Goal: Task Accomplishment & Management: Complete application form

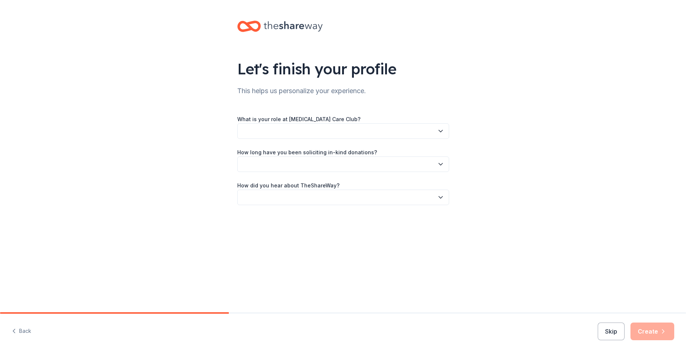
click at [439, 132] on icon "button" at bounding box center [440, 130] width 7 height 7
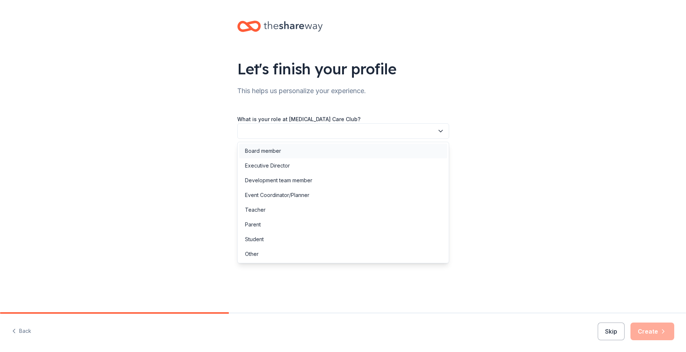
click at [394, 152] on div "Board member" at bounding box center [343, 150] width 208 height 15
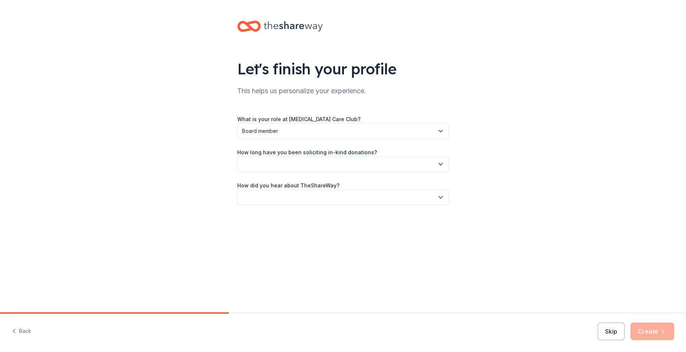
click at [442, 165] on icon "button" at bounding box center [440, 163] width 7 height 7
click at [418, 185] on div "This is my first time!" at bounding box center [343, 184] width 208 height 15
click at [439, 197] on icon "button" at bounding box center [441, 197] width 4 height 2
click at [275, 218] on div "Friend or colleague" at bounding box center [269, 217] width 48 height 9
click at [660, 335] on button "Create" at bounding box center [652, 331] width 44 height 18
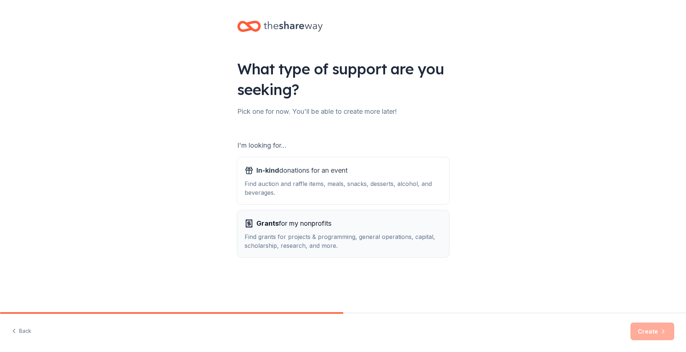
click at [430, 239] on div "Find grants for projects & programming, general operations, capital, scholarshi…" at bounding box center [343, 241] width 197 height 18
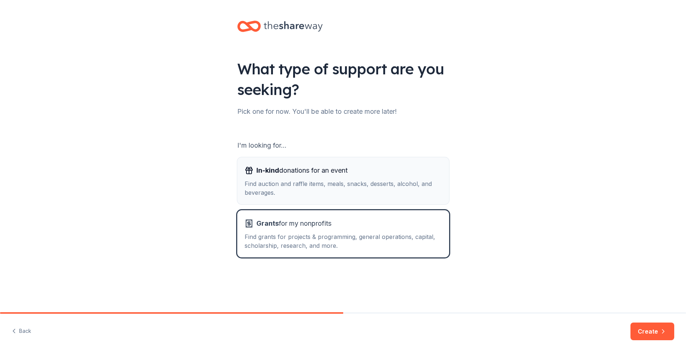
click at [379, 189] on div "Find auction and raffle items, meals, snacks, desserts, alcohol, and beverages." at bounding box center [343, 188] width 197 height 18
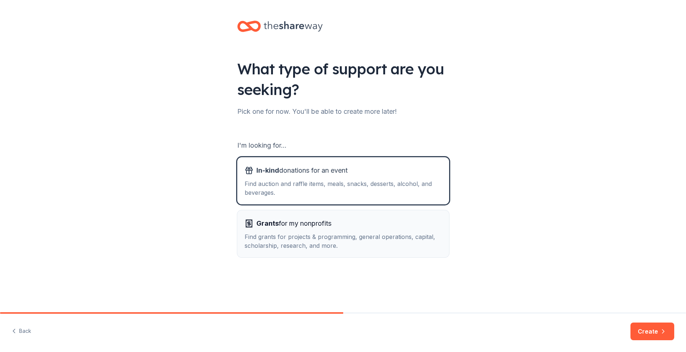
click at [389, 221] on div "Grants for my nonprofits" at bounding box center [343, 223] width 197 height 12
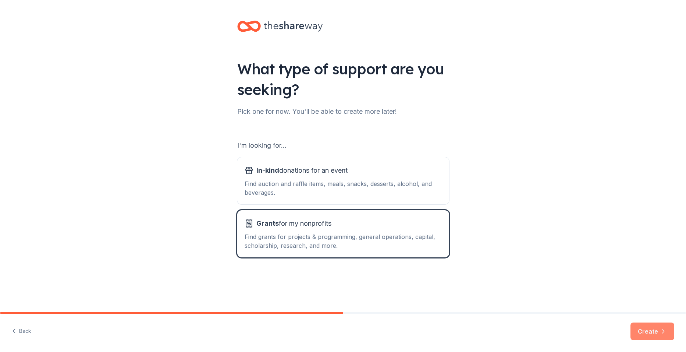
click at [655, 334] on button "Create" at bounding box center [652, 331] width 44 height 18
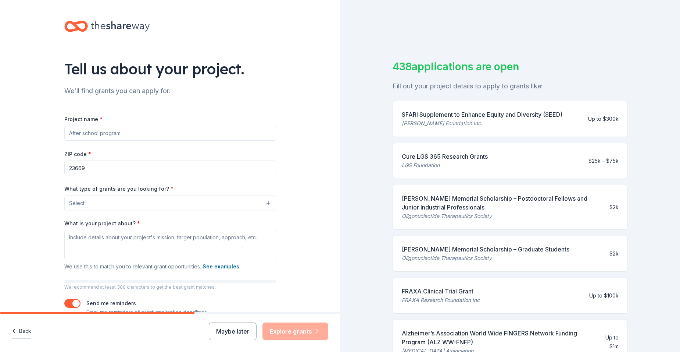
click at [14, 330] on icon "button" at bounding box center [14, 331] width 2 height 4
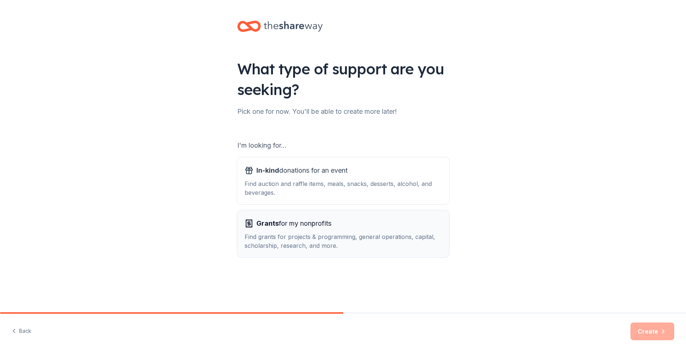
click at [360, 231] on div "Grants for my nonprofits Find grants for projects & programming, general operat…" at bounding box center [343, 233] width 197 height 32
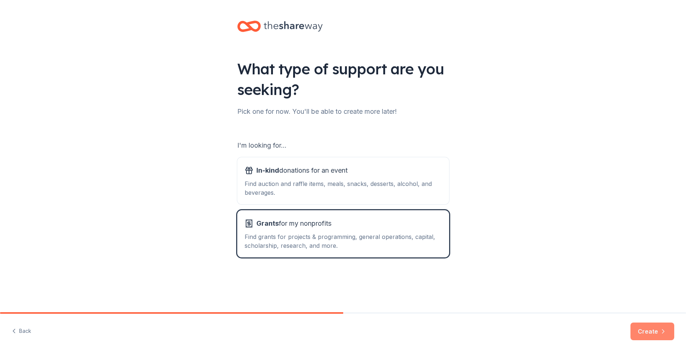
click at [664, 332] on icon "button" at bounding box center [662, 330] width 7 height 7
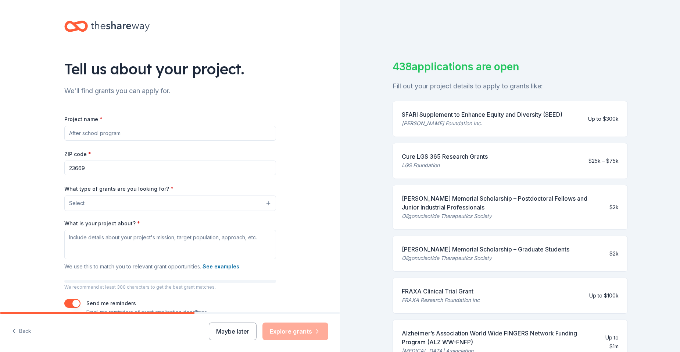
click at [84, 132] on input "Project name *" at bounding box center [170, 133] width 212 height 15
type input "Project Playground"
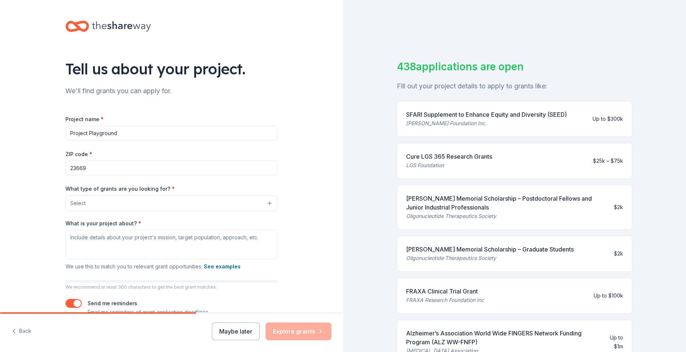
click at [264, 204] on button "Select" at bounding box center [171, 202] width 212 height 15
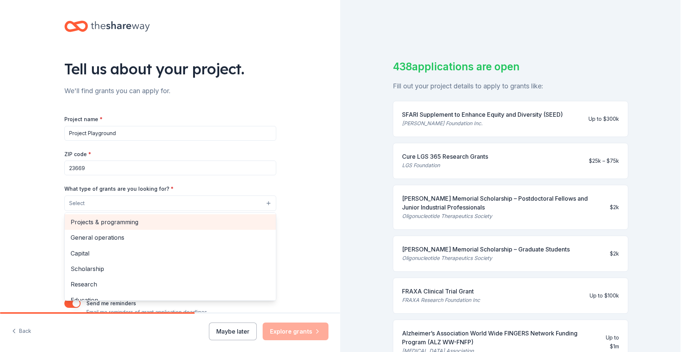
click at [173, 224] on span "Projects & programming" at bounding box center [170, 222] width 199 height 10
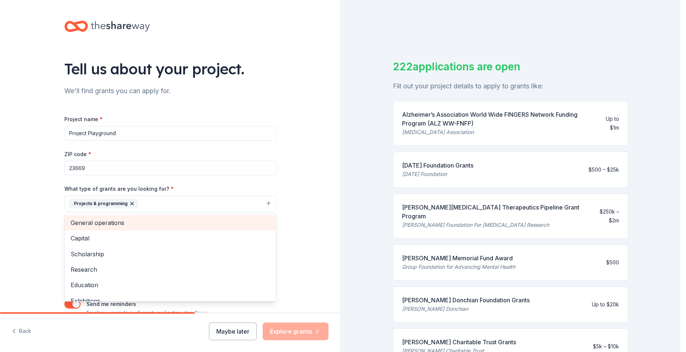
click at [131, 222] on span "General operations" at bounding box center [170, 223] width 199 height 10
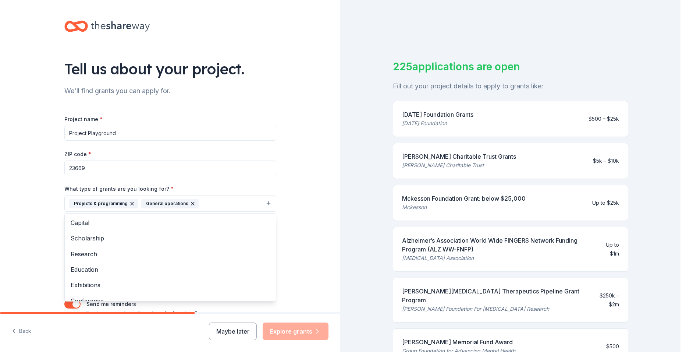
click at [298, 225] on div "Tell us about your project. We'll find grants you can apply for. Project name *…" at bounding box center [170, 176] width 340 height 352
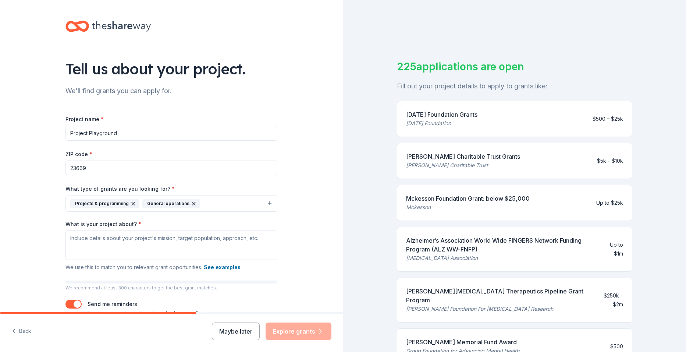
click at [267, 204] on button "Projects & programming General operations" at bounding box center [171, 203] width 212 height 16
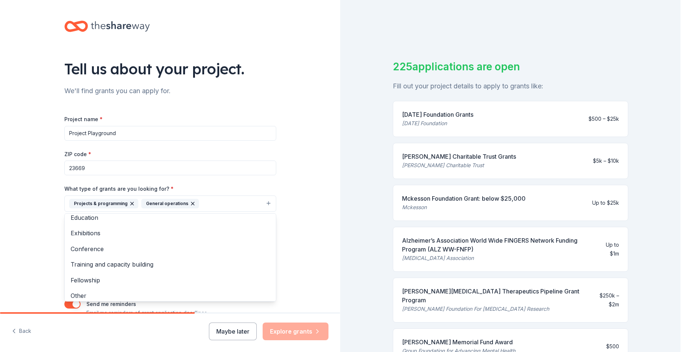
scroll to position [56, 0]
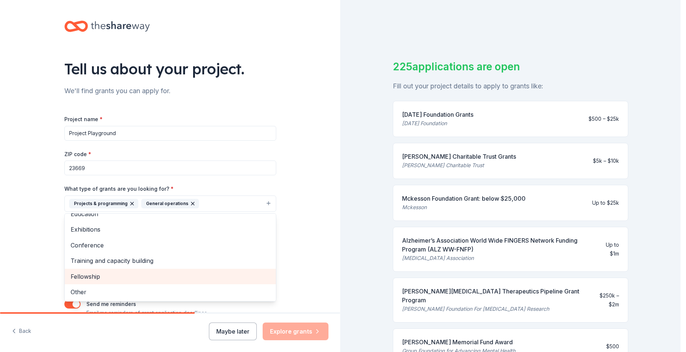
click at [175, 281] on div "Fellowship" at bounding box center [170, 275] width 211 height 15
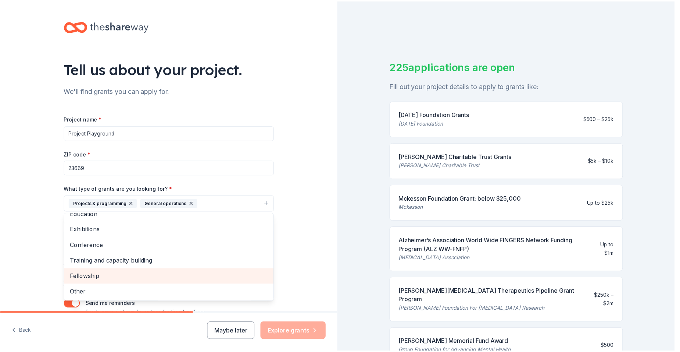
scroll to position [40, 0]
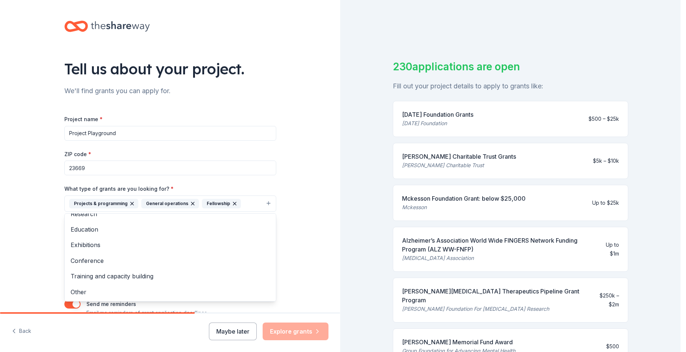
click at [300, 233] on div "Tell us about your project. We'll find grants you can apply for. Project name *…" at bounding box center [170, 176] width 340 height 352
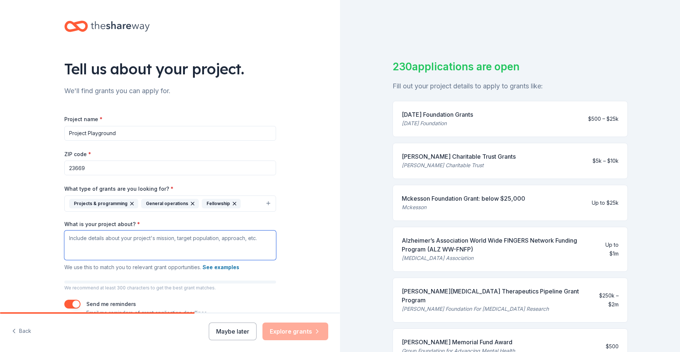
click at [85, 244] on textarea "What is your project about? *" at bounding box center [170, 244] width 212 height 29
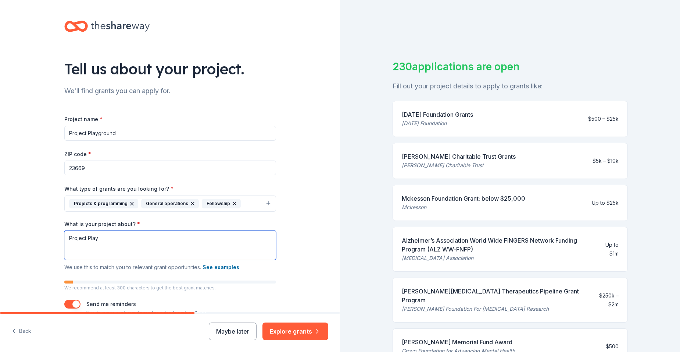
paste textarea "Create a sensory-friendly playground designed specifically for children with au…"
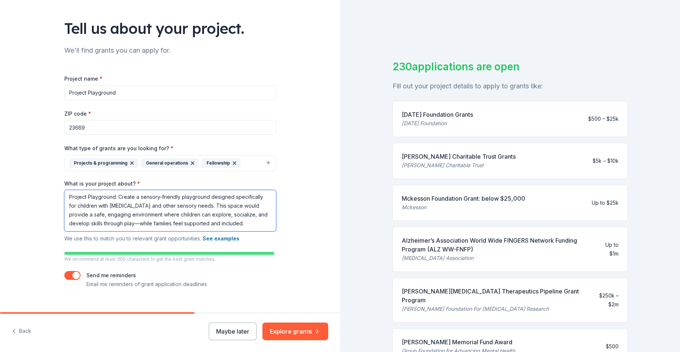
scroll to position [52, 0]
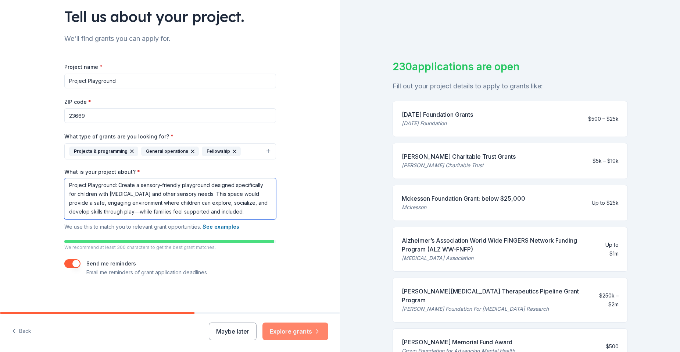
type textarea "Project Playground: Create a sensory-friendly playground designed specifically …"
click at [305, 331] on button "Explore grants" at bounding box center [296, 331] width 66 height 18
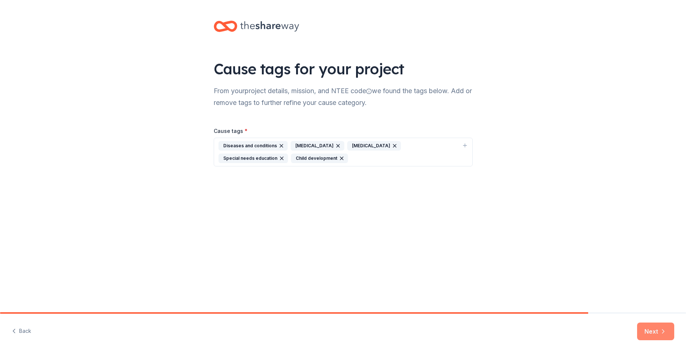
click at [664, 334] on icon "button" at bounding box center [662, 330] width 7 height 7
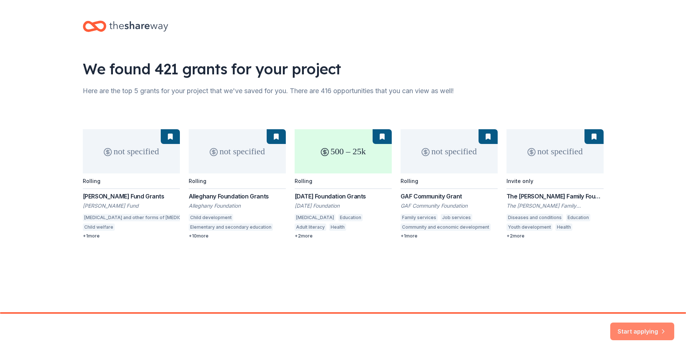
click at [655, 330] on button "Start applying" at bounding box center [642, 327] width 64 height 18
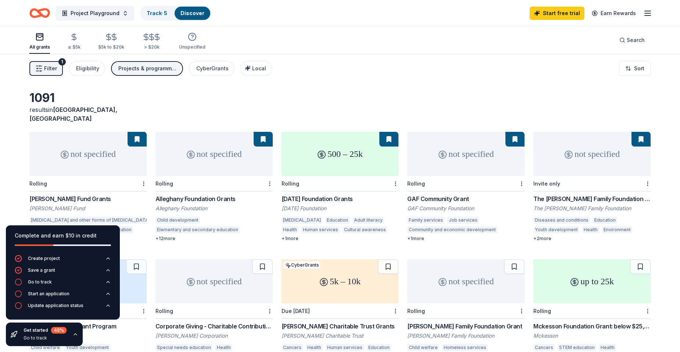
click at [321, 194] on div "[DATE] Foundation Grants" at bounding box center [340, 198] width 117 height 9
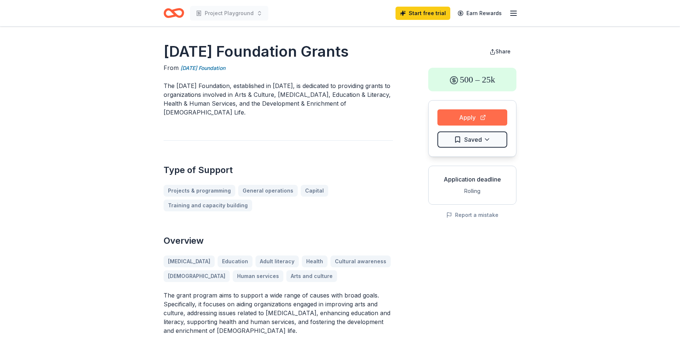
click at [464, 119] on button "Apply" at bounding box center [473, 117] width 70 height 16
